Goal: Transaction & Acquisition: Book appointment/travel/reservation

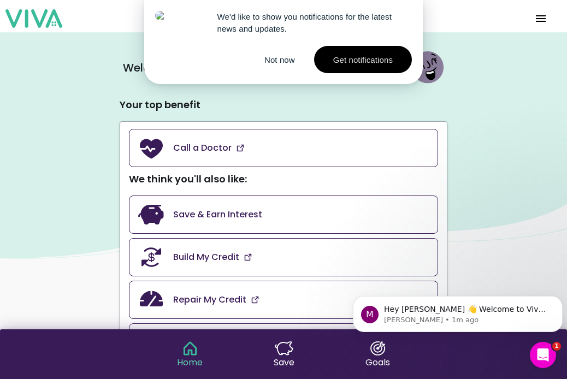
click at [358, 70] on button "Get notifications" at bounding box center [363, 59] width 98 height 27
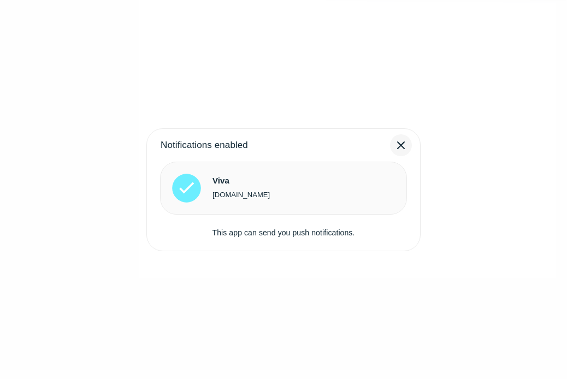
click at [396, 152] on div at bounding box center [401, 145] width 22 height 22
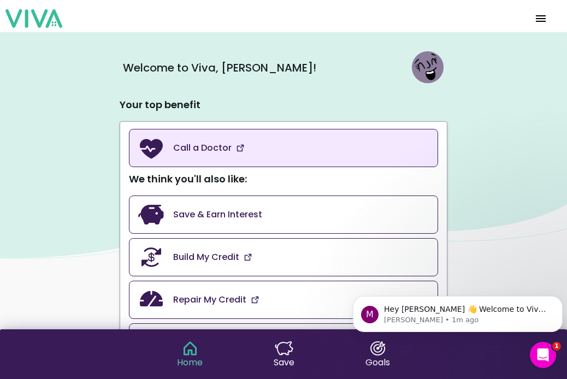
click at [385, 152] on link "Call a Doctor" at bounding box center [283, 148] width 309 height 38
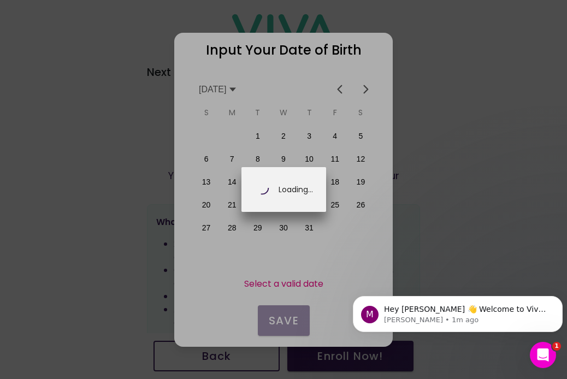
scroll to position [0, 191]
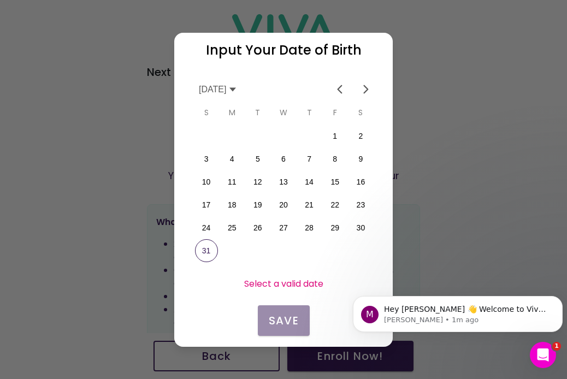
click at [236, 90] on icon at bounding box center [232, 89] width 7 height 4
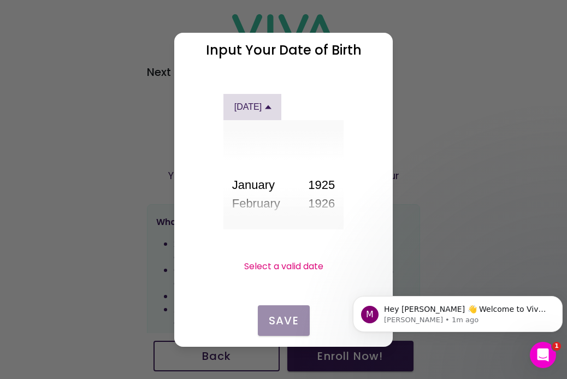
scroll to position [140, 0]
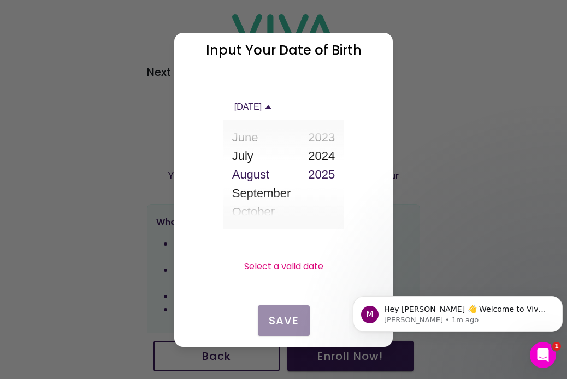
click at [251, 179] on button "August" at bounding box center [261, 174] width 59 height 19
click at [324, 158] on button "2024" at bounding box center [321, 155] width 27 height 19
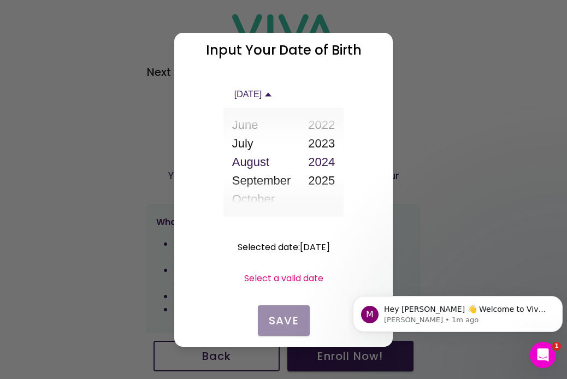
click at [272, 97] on icon at bounding box center [268, 94] width 9 height 9
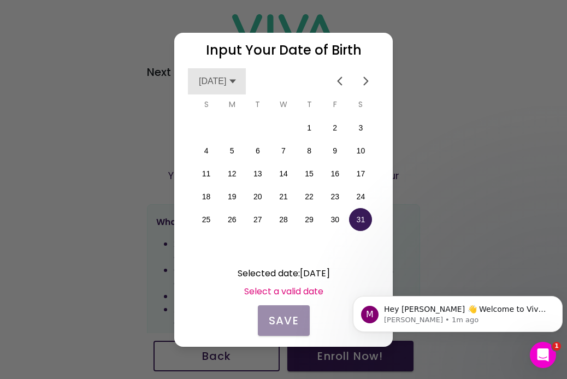
click at [237, 81] on icon at bounding box center [232, 81] width 9 height 9
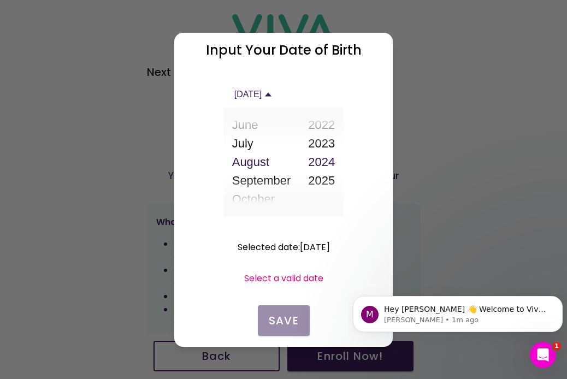
click at [0, 0] on slot "Selected date : [DATE]" at bounding box center [0, 0] width 0 height 0
click at [328, 125] on button "2022" at bounding box center [321, 125] width 27 height 19
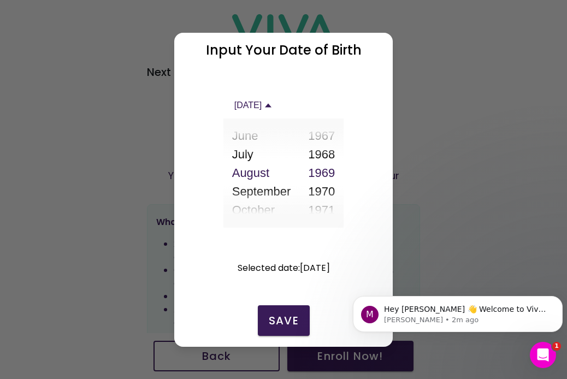
click at [321, 133] on button "1967" at bounding box center [321, 135] width 27 height 19
click at [320, 169] on button "1967" at bounding box center [321, 172] width 27 height 19
click at [0, 0] on slot "Save" at bounding box center [0, 0] width 0 height 0
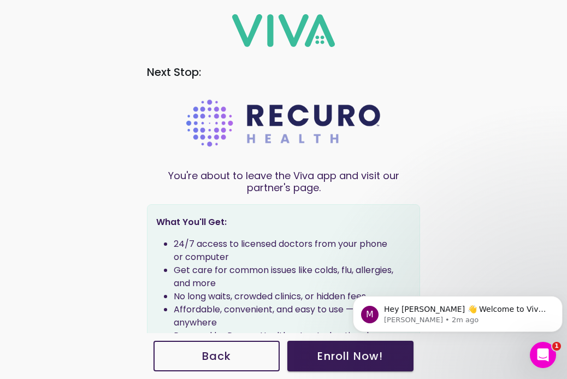
click at [375, 197] on main "Next Stop: You're about to leave the Viva app and visit our partner's page. Wha…" at bounding box center [283, 193] width 273 height 280
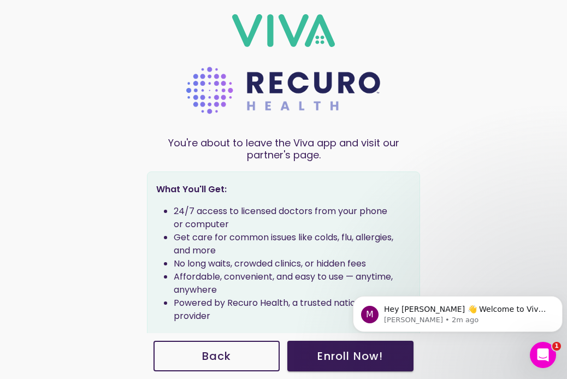
scroll to position [43, 0]
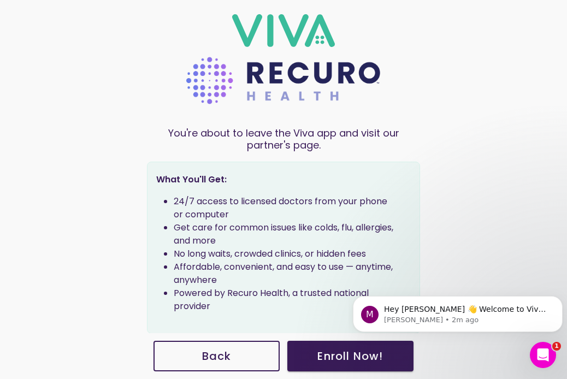
click at [0, 0] on slot "Enroll Now !" at bounding box center [0, 0] width 0 height 0
